Goal: Find specific page/section: Find specific page/section

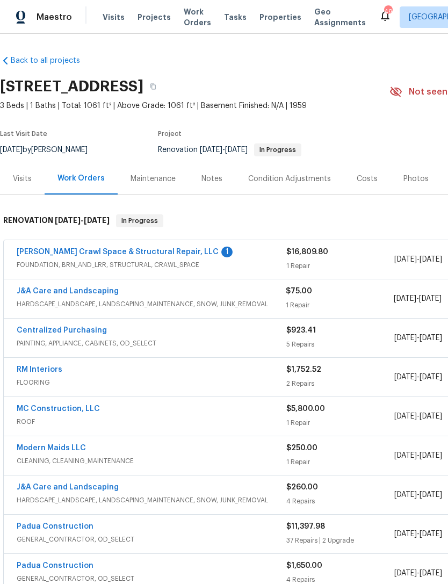
click at [172, 255] on link "Falcone Crawl Space & Structural Repair, LLC" at bounding box center [118, 252] width 202 height 8
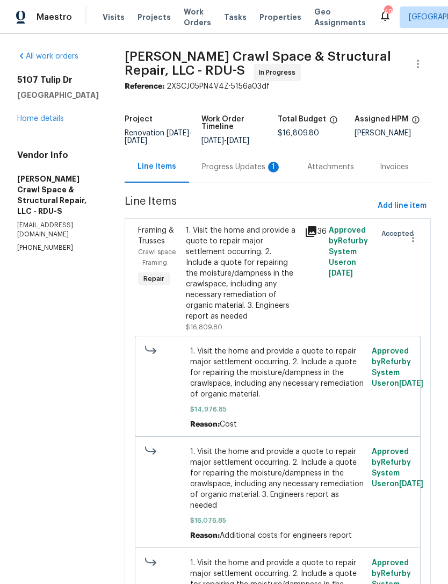
click at [260, 172] on div "Progress Updates 1" at bounding box center [241, 167] width 79 height 11
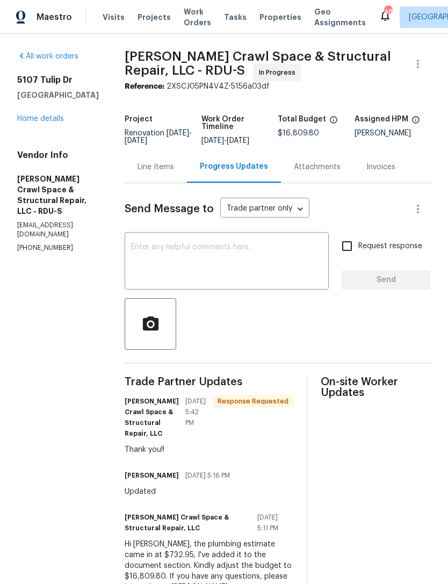
click at [46, 121] on link "Home details" at bounding box center [40, 119] width 47 height 8
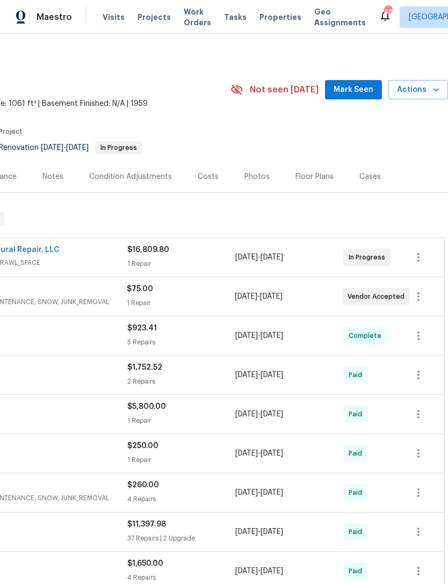
scroll to position [2, 159]
click at [367, 88] on span "Mark Seen" at bounding box center [353, 89] width 40 height 13
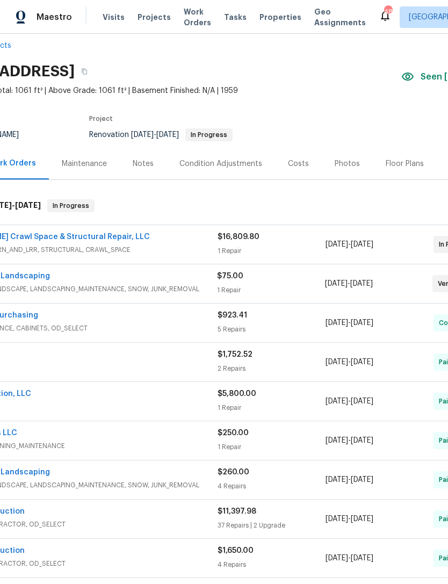
scroll to position [14, 69]
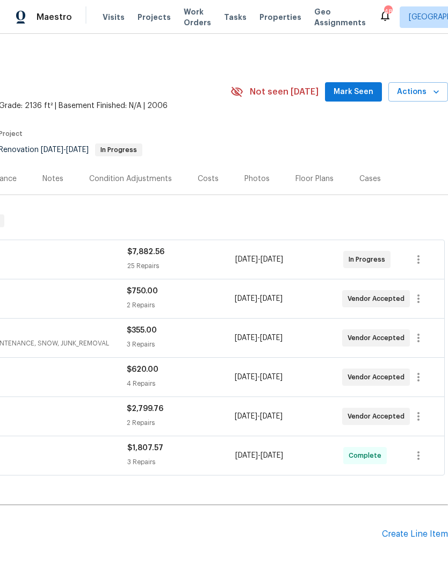
scroll to position [0, 159]
click at [358, 86] on span "Mark Seen" at bounding box center [353, 91] width 40 height 13
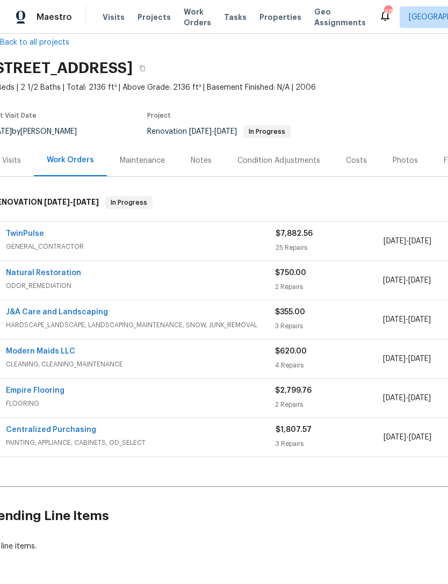
scroll to position [17, 11]
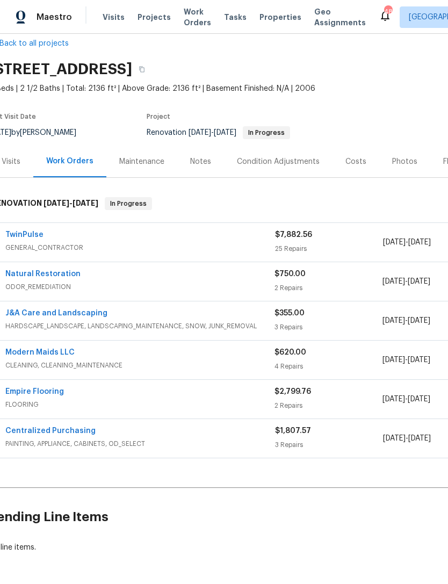
click at [59, 349] on link "Modern Maids LLC" at bounding box center [39, 352] width 69 height 8
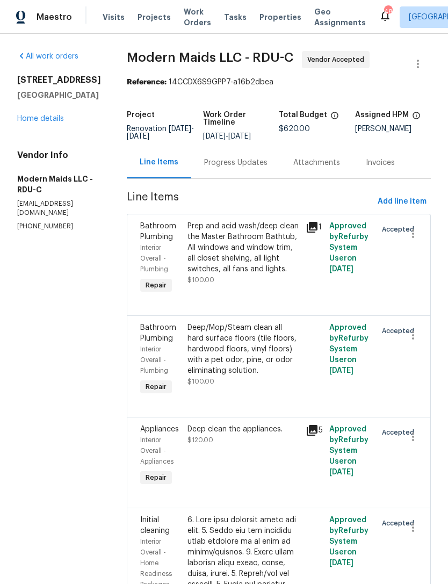
click at [250, 168] on div "Progress Updates" at bounding box center [235, 162] width 63 height 11
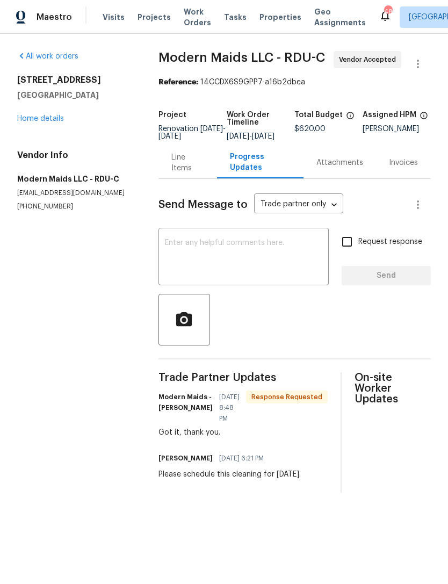
click at [43, 120] on link "Home details" at bounding box center [40, 119] width 47 height 8
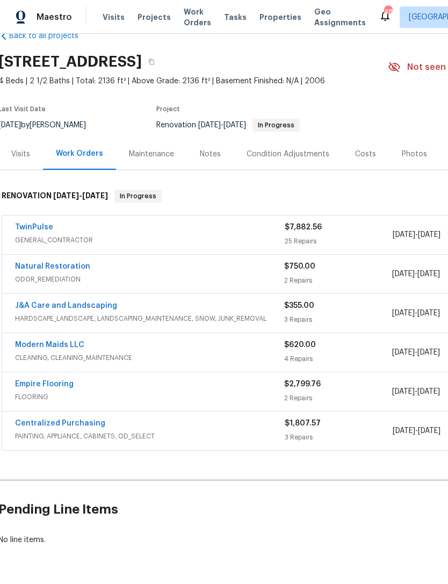
scroll to position [24, 1]
click at [54, 384] on link "Empire Flooring" at bounding box center [45, 385] width 59 height 8
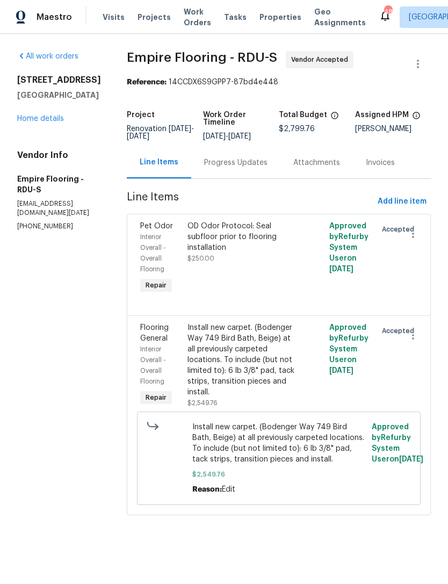
click at [248, 168] on div "Progress Updates" at bounding box center [235, 162] width 63 height 11
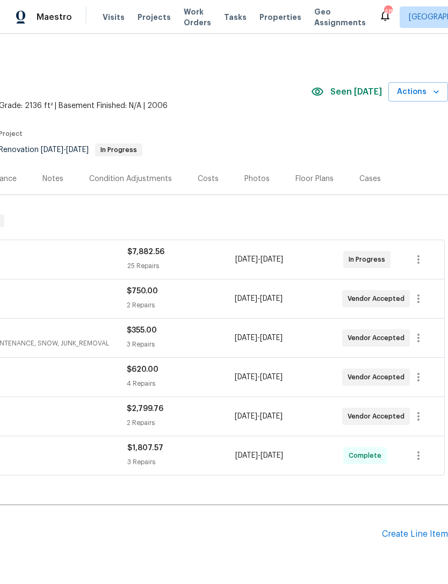
scroll to position [0, 159]
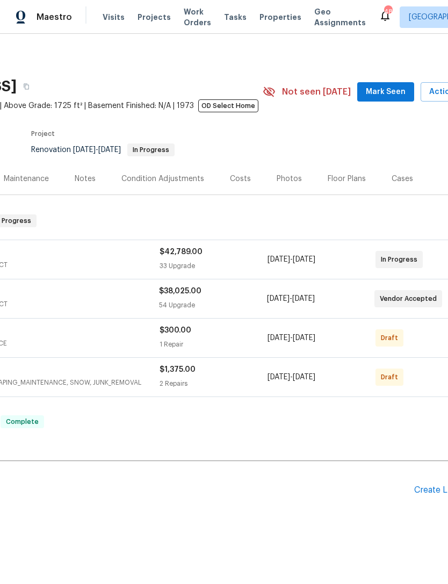
scroll to position [0, 132]
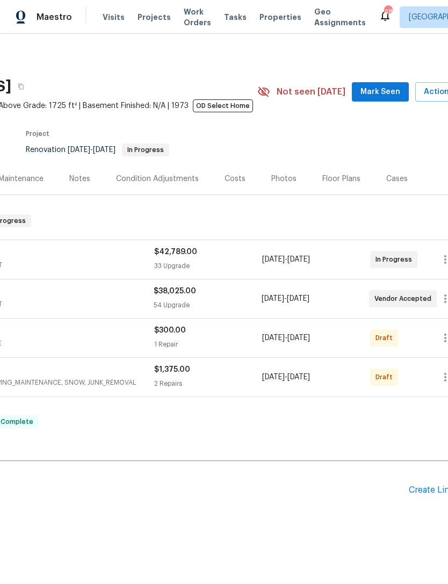
click at [381, 93] on span "Mark Seen" at bounding box center [380, 91] width 40 height 13
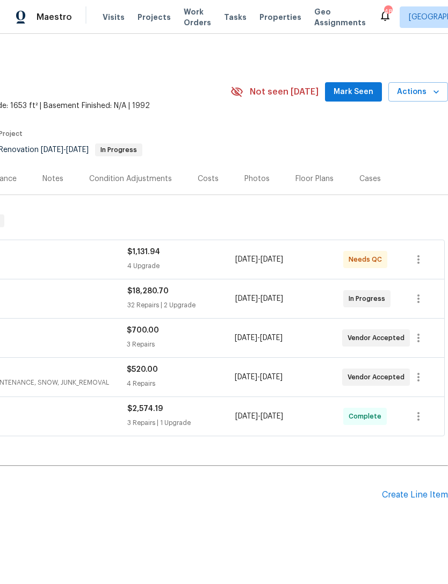
scroll to position [0, 159]
click at [361, 93] on span "Mark Seen" at bounding box center [353, 91] width 40 height 13
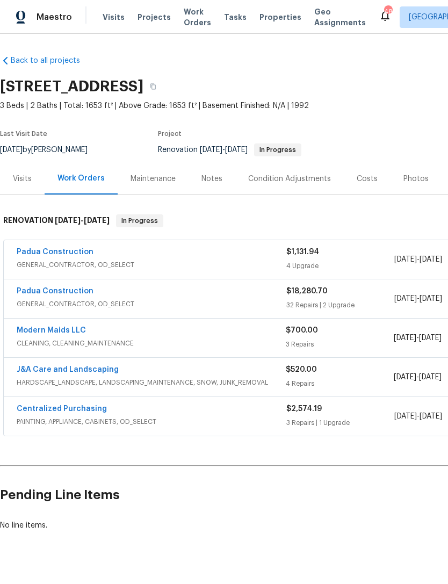
scroll to position [0, 0]
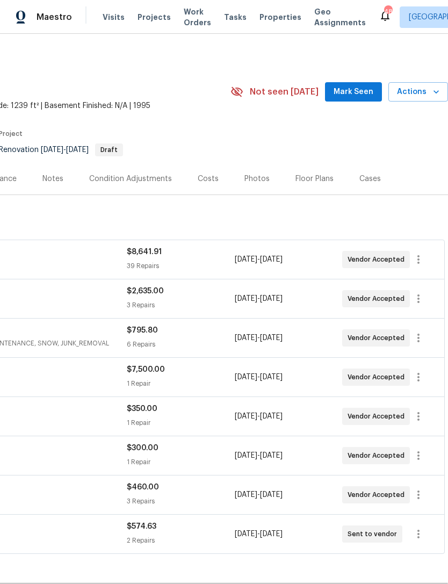
scroll to position [0, 159]
click at [354, 93] on span "Mark Seen" at bounding box center [353, 91] width 40 height 13
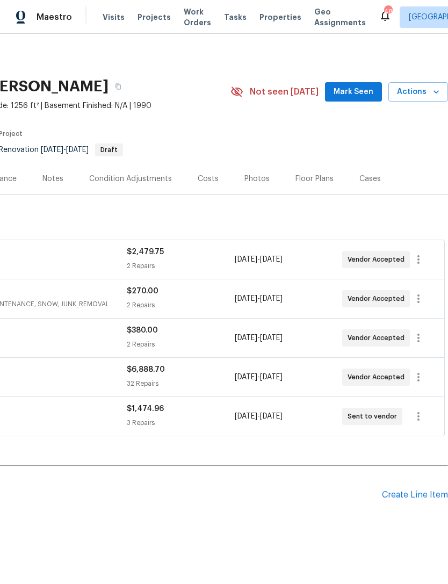
scroll to position [0, 159]
click at [362, 88] on span "Mark Seen" at bounding box center [353, 91] width 40 height 13
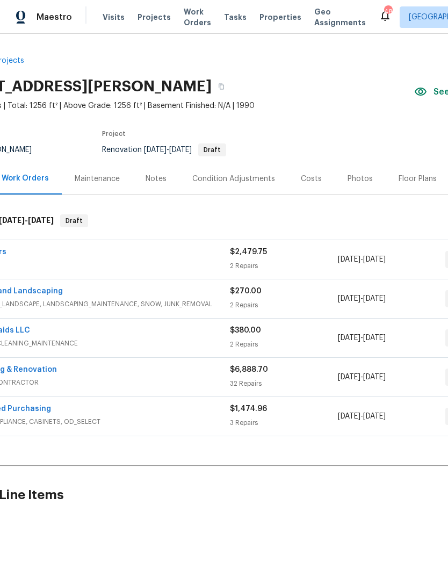
scroll to position [0, 57]
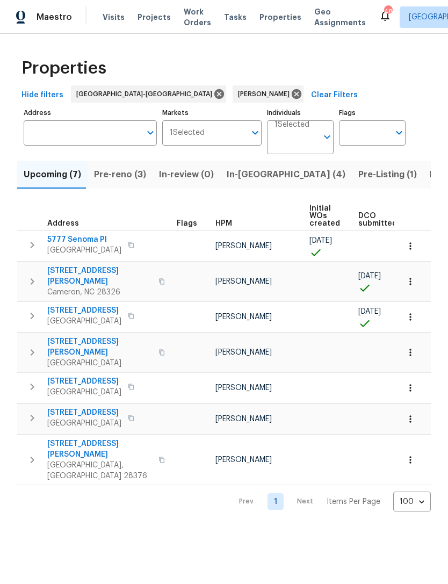
click at [120, 172] on span "Pre-reno (3)" at bounding box center [120, 174] width 52 height 15
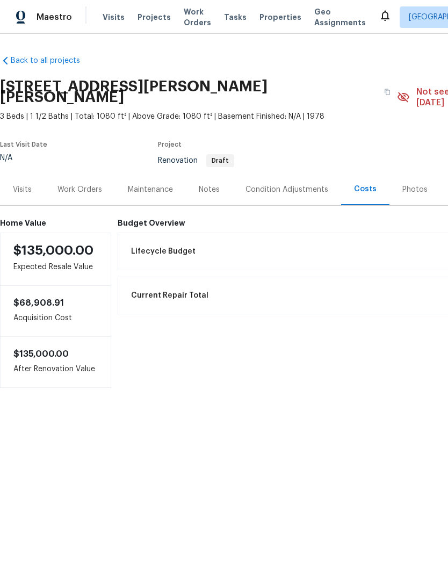
click at [65, 184] on div "Work Orders" at bounding box center [79, 189] width 45 height 11
